Goal: Navigation & Orientation: Find specific page/section

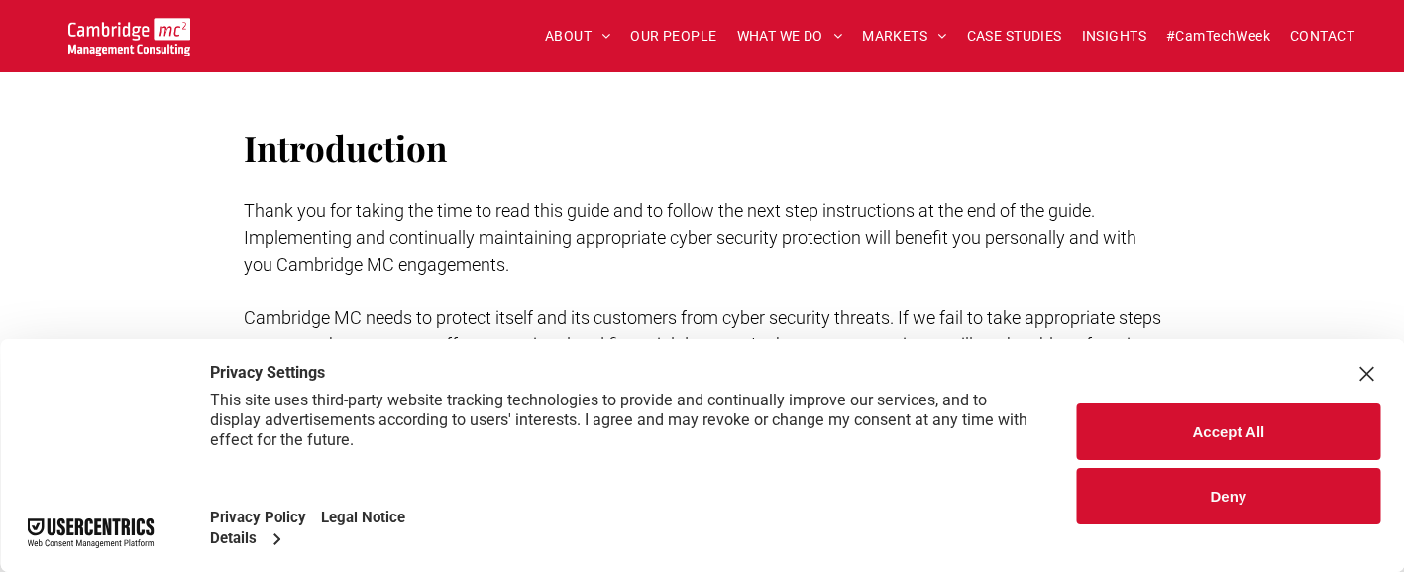
scroll to position [396, 0]
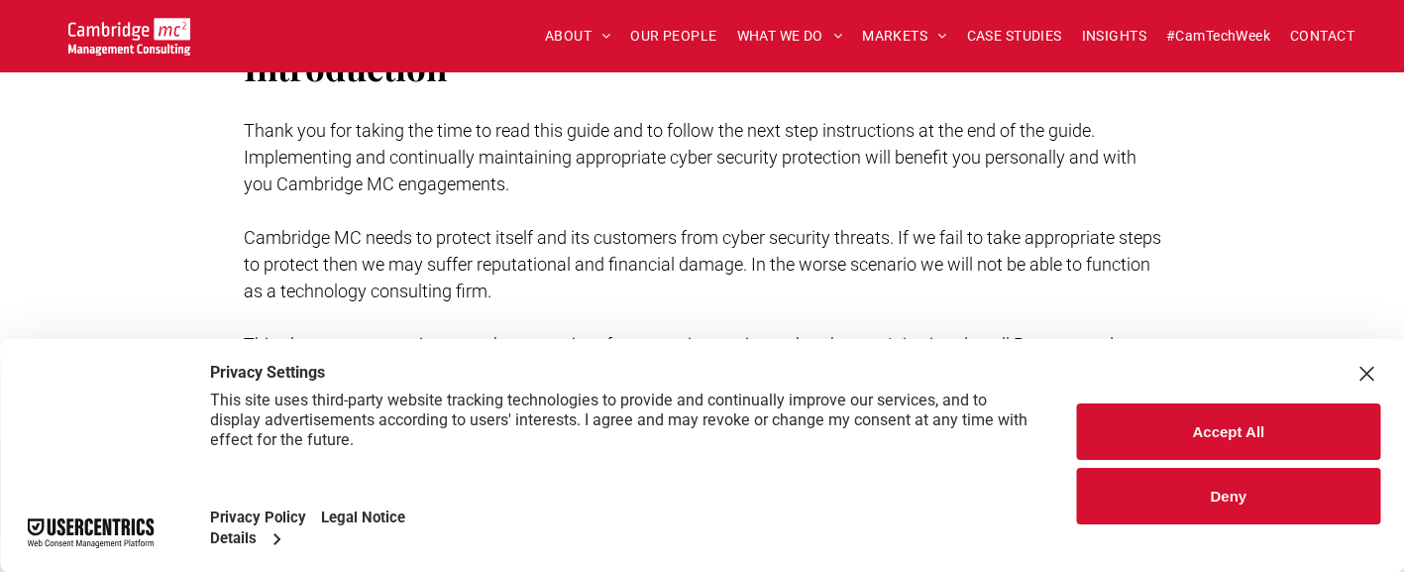
click at [1367, 366] on div "Close Layer" at bounding box center [1366, 374] width 28 height 28
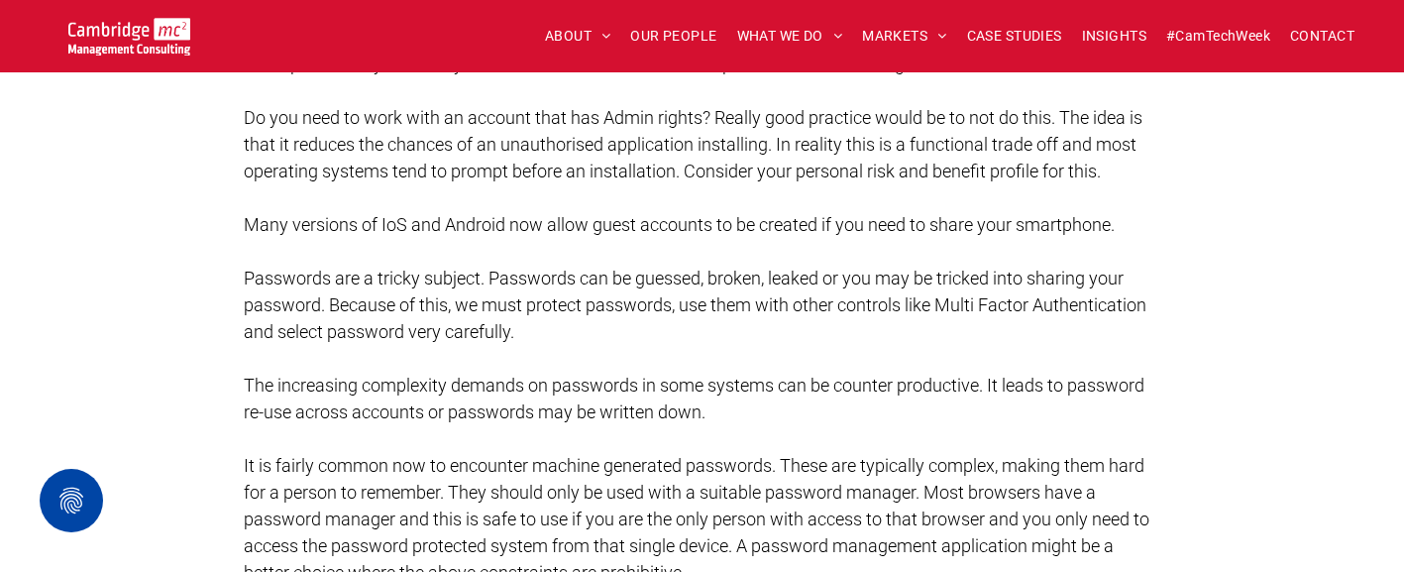
scroll to position [4755, 0]
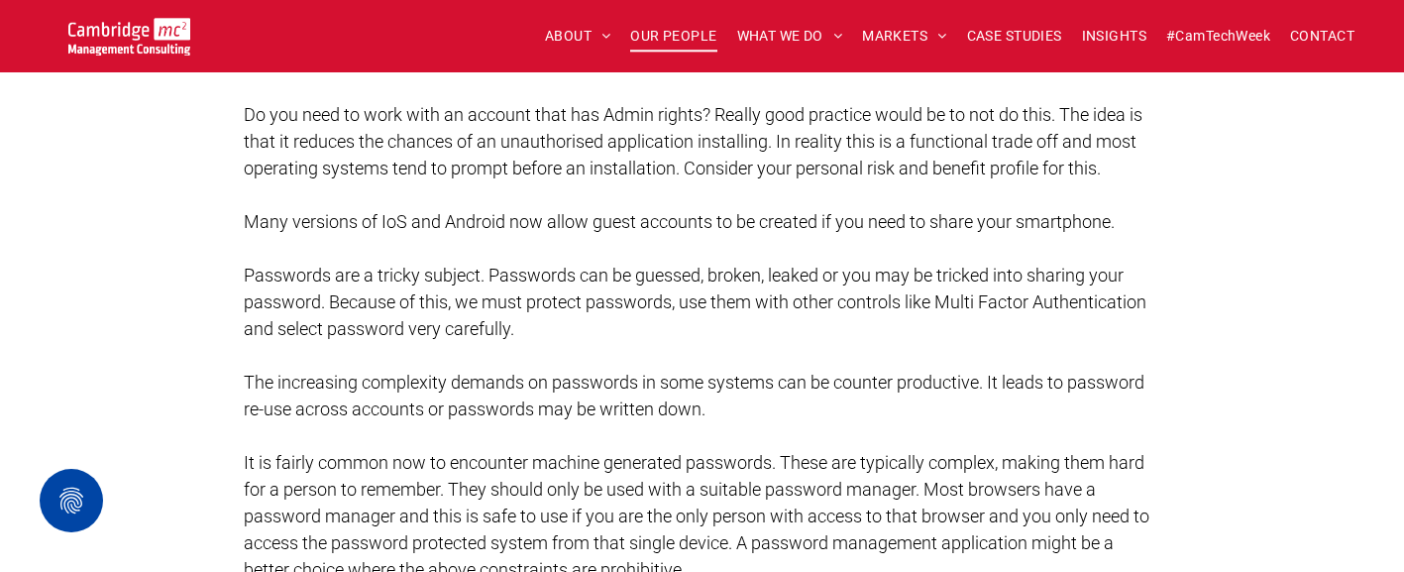
click at [646, 42] on span "OUR PEOPLE" at bounding box center [673, 36] width 86 height 31
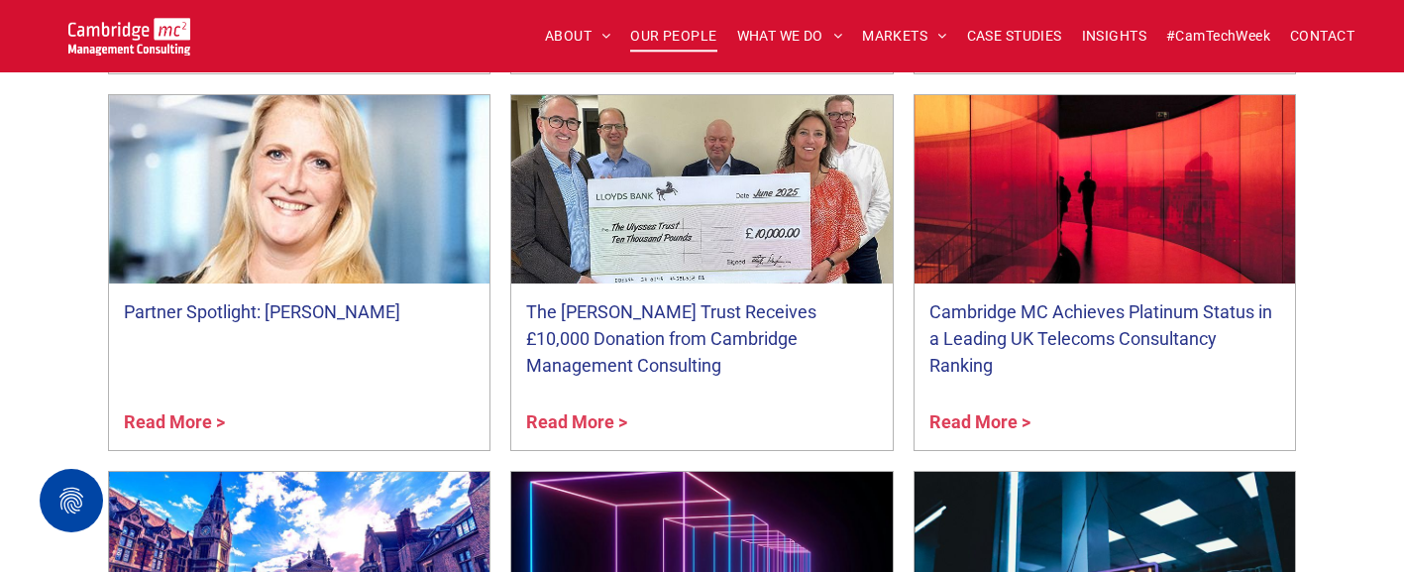
scroll to position [7627, 0]
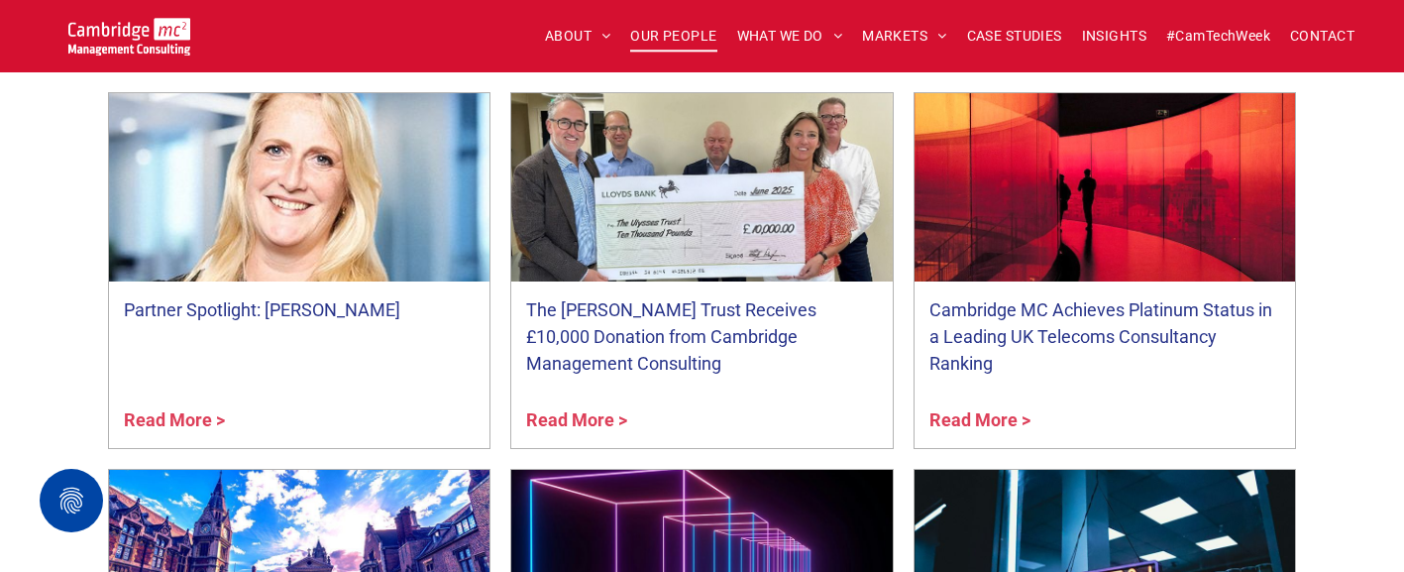
click at [196, 424] on link "Read More >" at bounding box center [300, 419] width 352 height 27
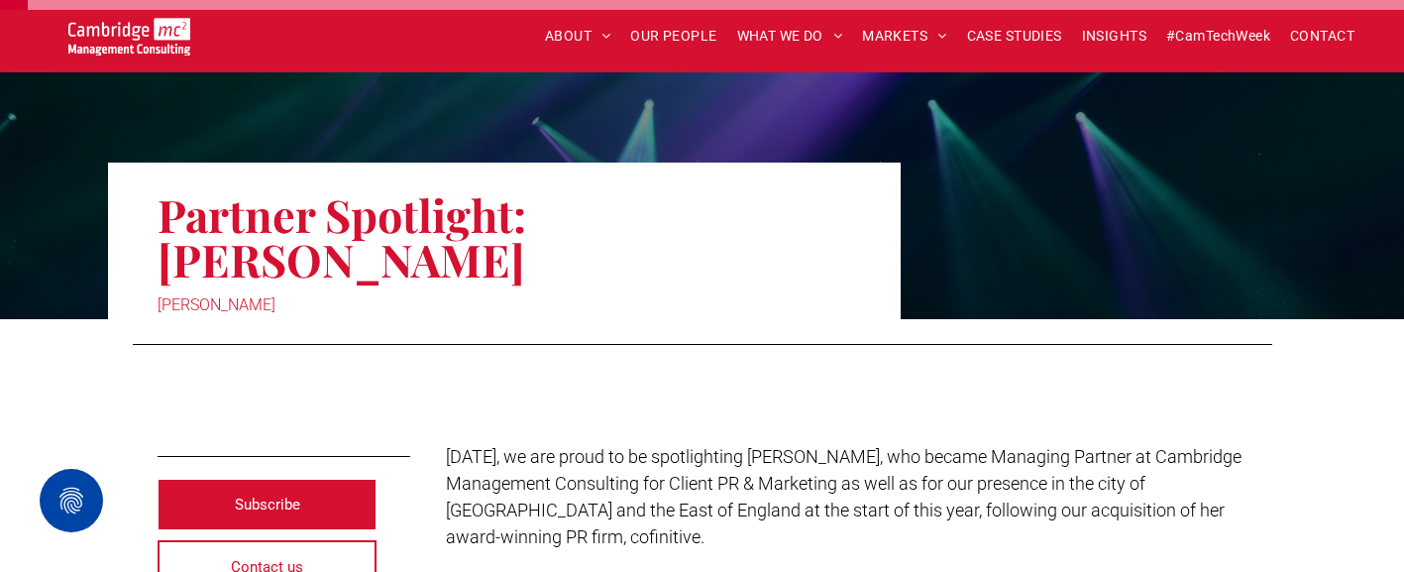
scroll to position [99, 0]
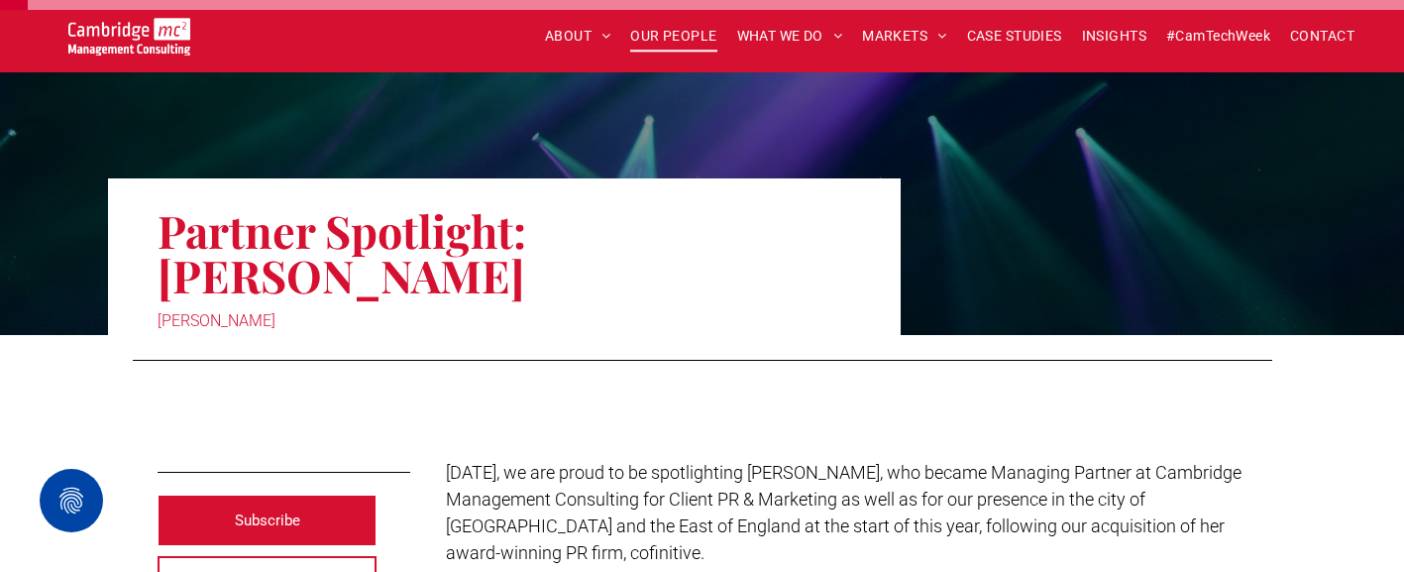
click at [645, 32] on span "OUR PEOPLE" at bounding box center [673, 36] width 86 height 31
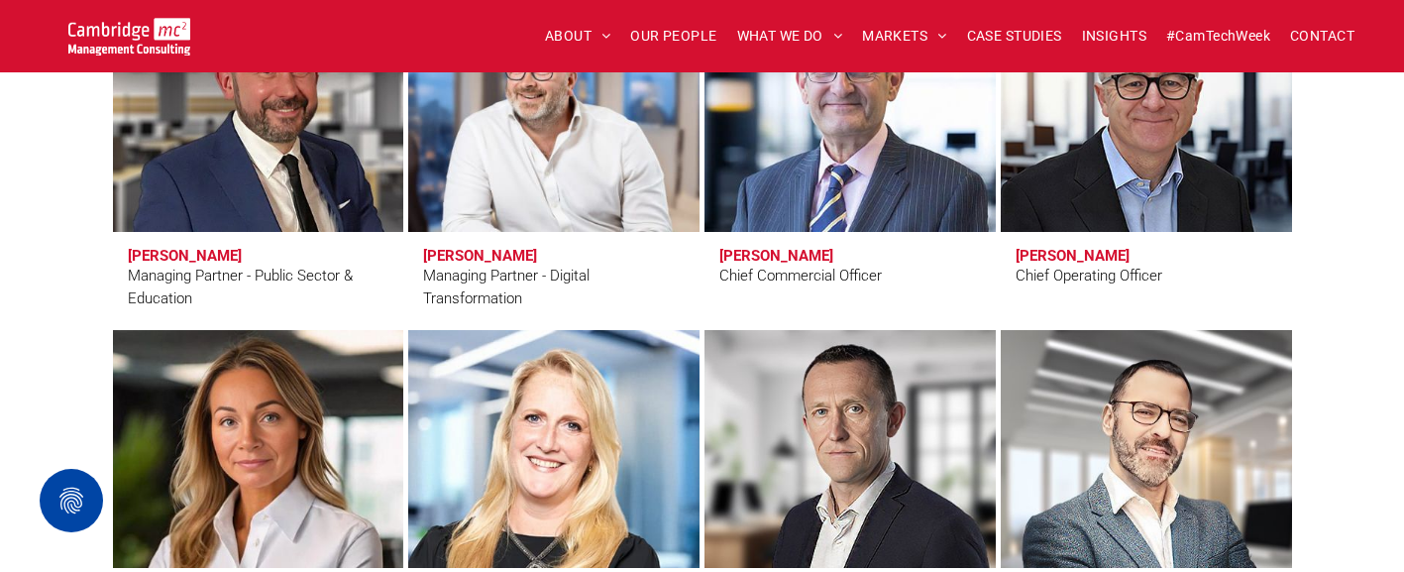
scroll to position [1585, 0]
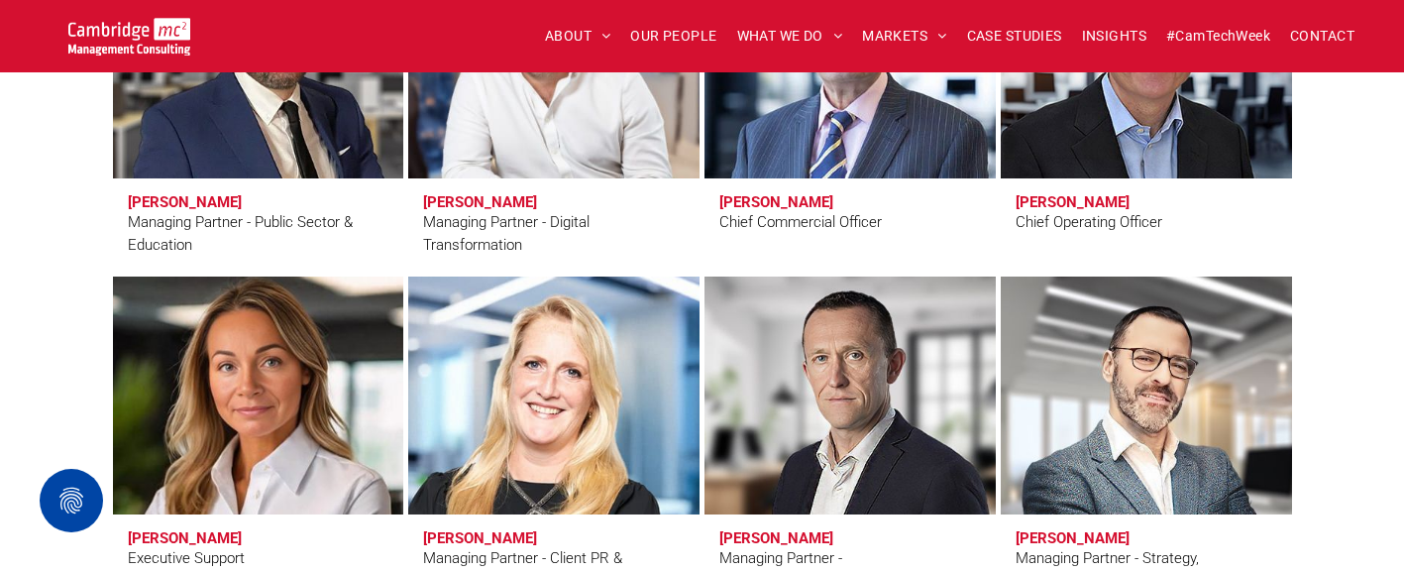
click at [285, 364] on link at bounding box center [258, 395] width 308 height 252
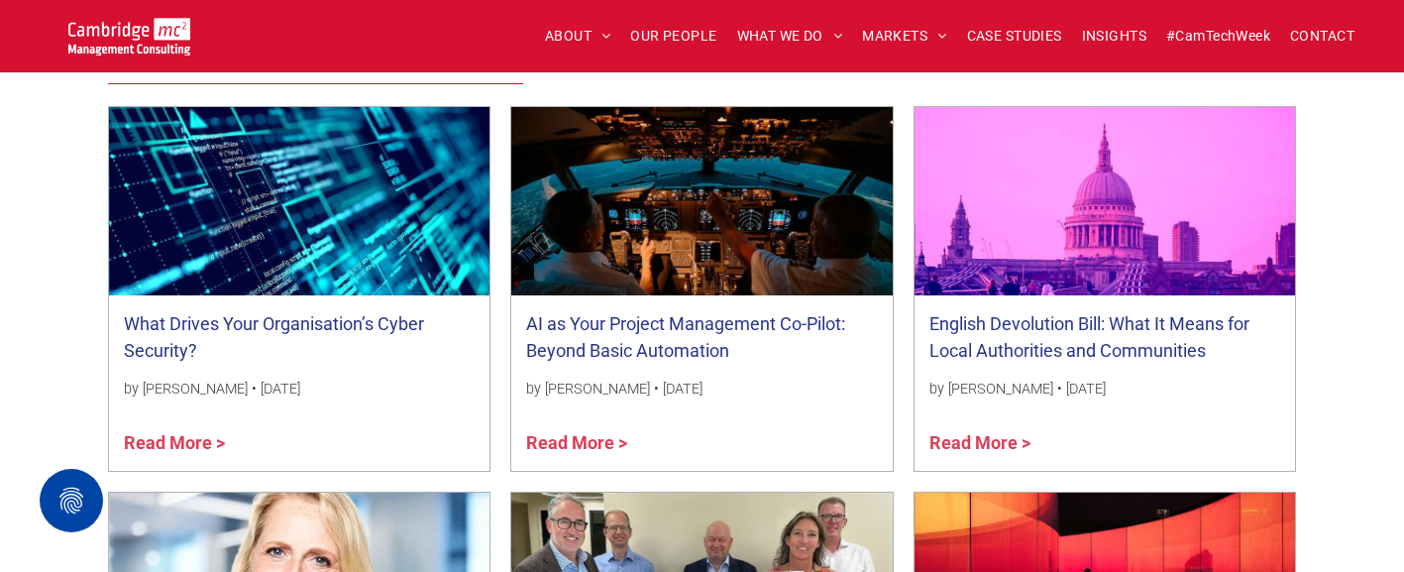
scroll to position [1387, 0]
